Goal: Task Accomplishment & Management: Use online tool/utility

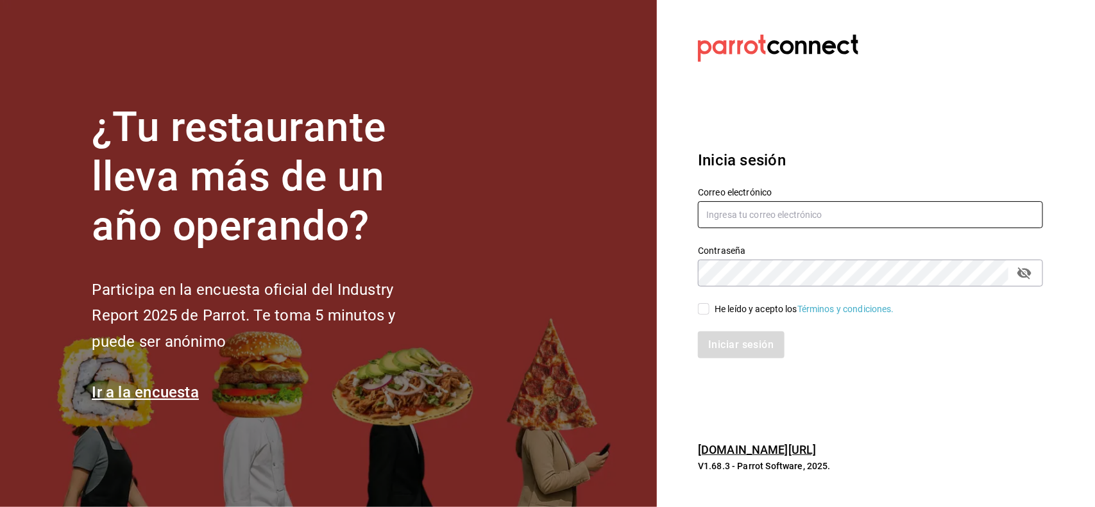
click at [763, 212] on input "text" at bounding box center [870, 214] width 345 height 27
type input "miriam.gomez@vidadeagave.com"
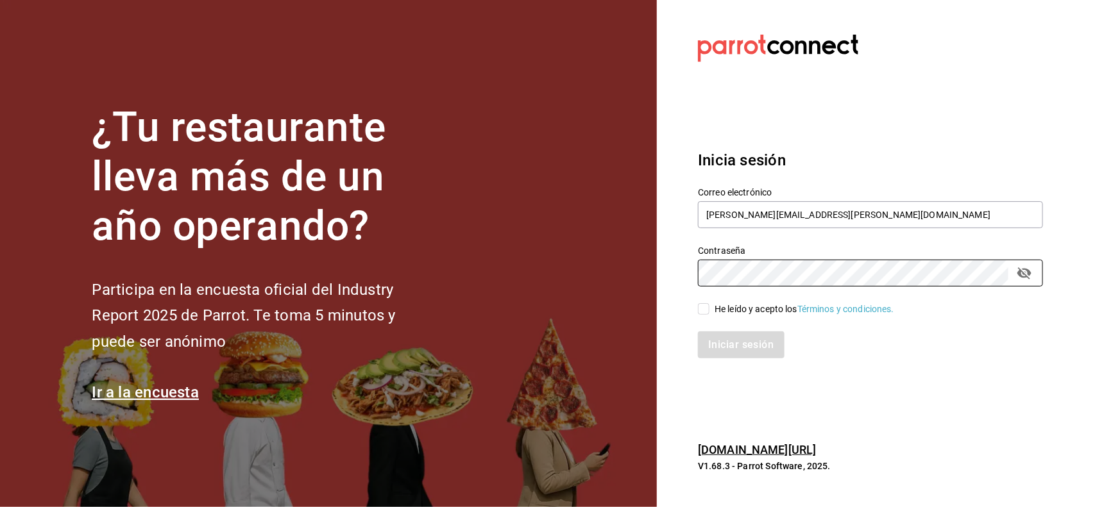
click at [743, 309] on div "He leído y acepto los Términos y condiciones." at bounding box center [805, 309] width 180 height 13
click at [709, 309] on input "He leído y acepto los Términos y condiciones." at bounding box center [704, 309] width 12 height 12
checkbox input "true"
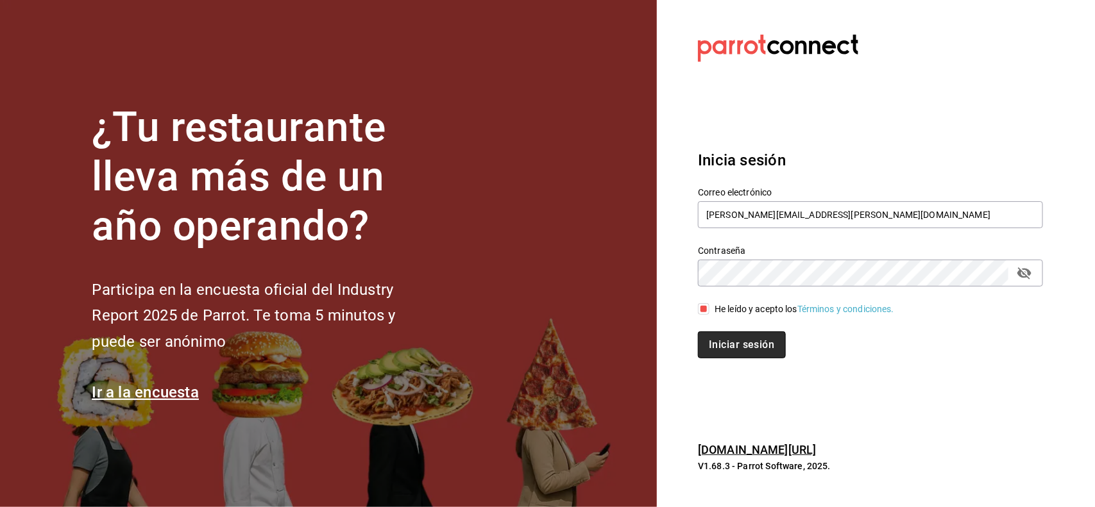
click at [751, 353] on button "Iniciar sesión" at bounding box center [741, 345] width 87 height 27
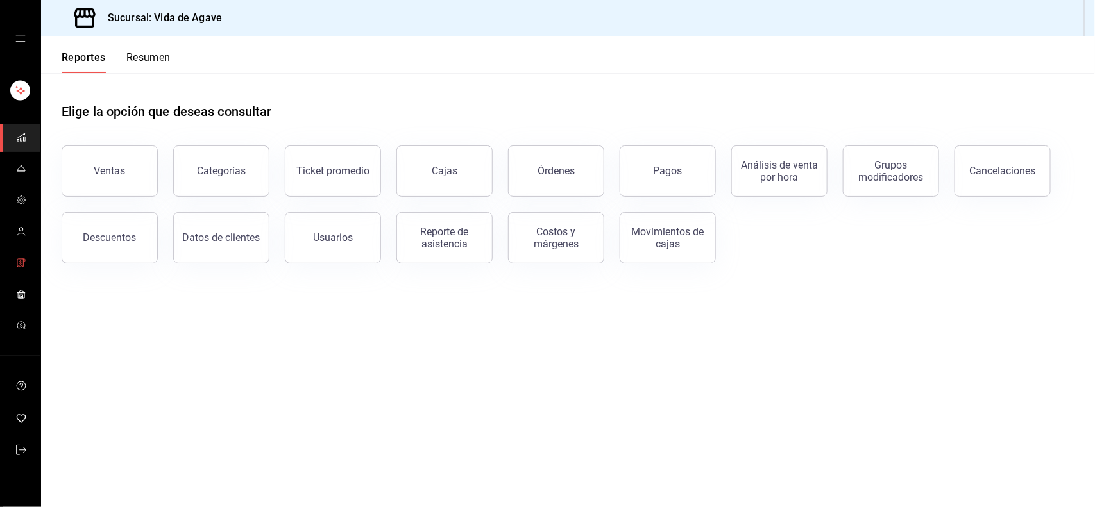
click at [15, 273] on link "mailbox folders" at bounding box center [20, 264] width 40 height 28
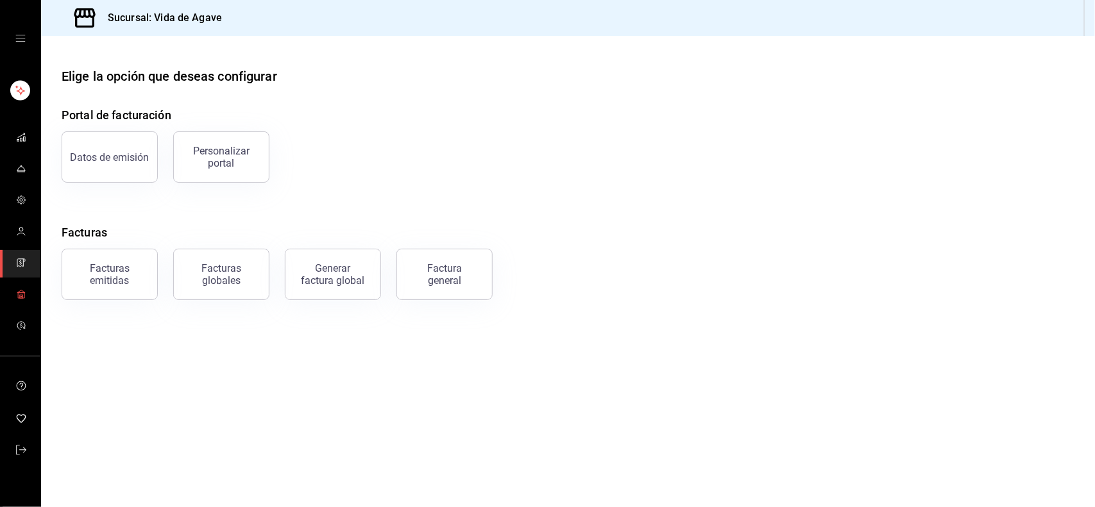
click at [13, 289] on link "mailbox folders" at bounding box center [20, 296] width 40 height 28
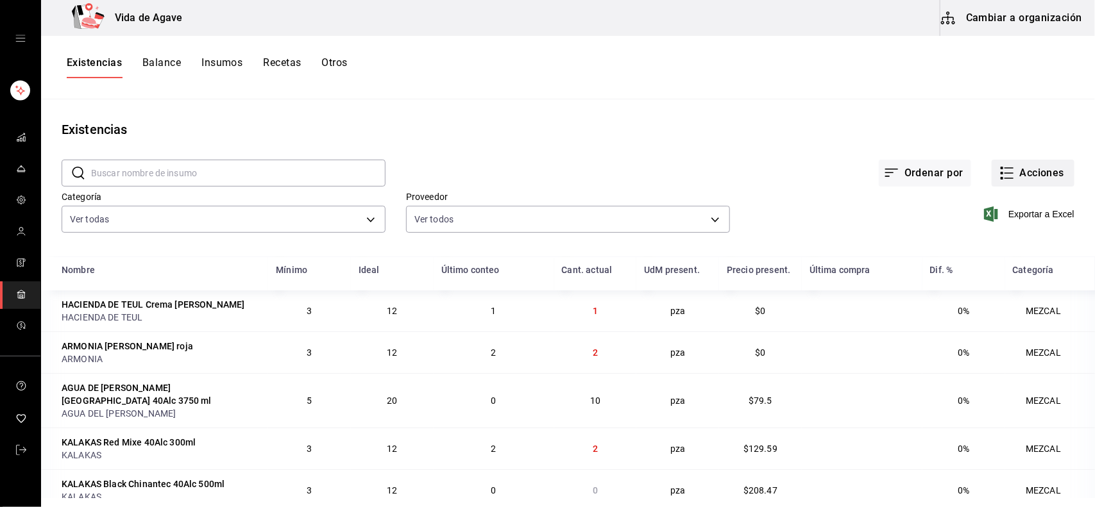
click at [1037, 164] on button "Acciones" at bounding box center [1033, 173] width 83 height 27
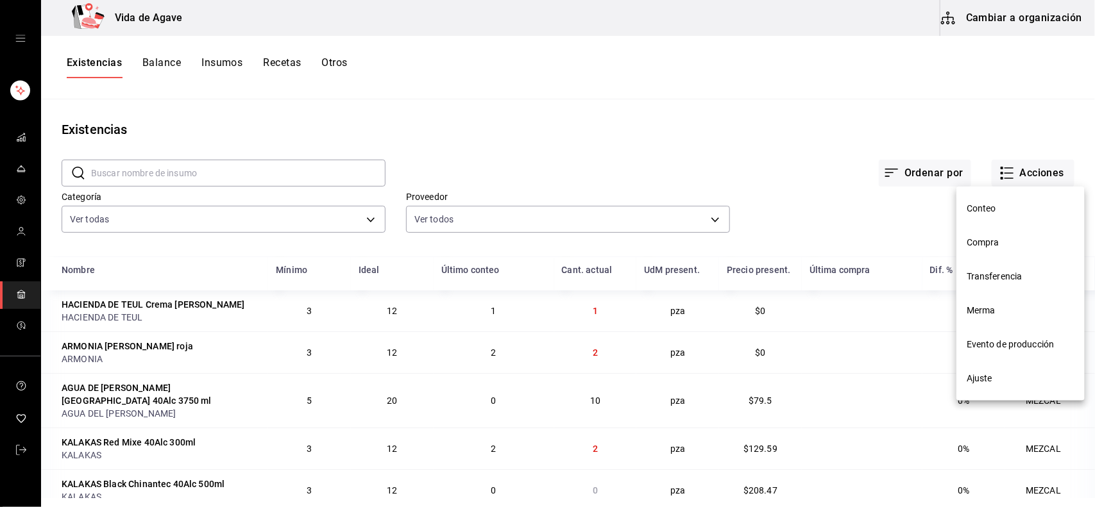
click at [982, 200] on li "Conteo" at bounding box center [1020, 209] width 128 height 34
